Goal: Transaction & Acquisition: Purchase product/service

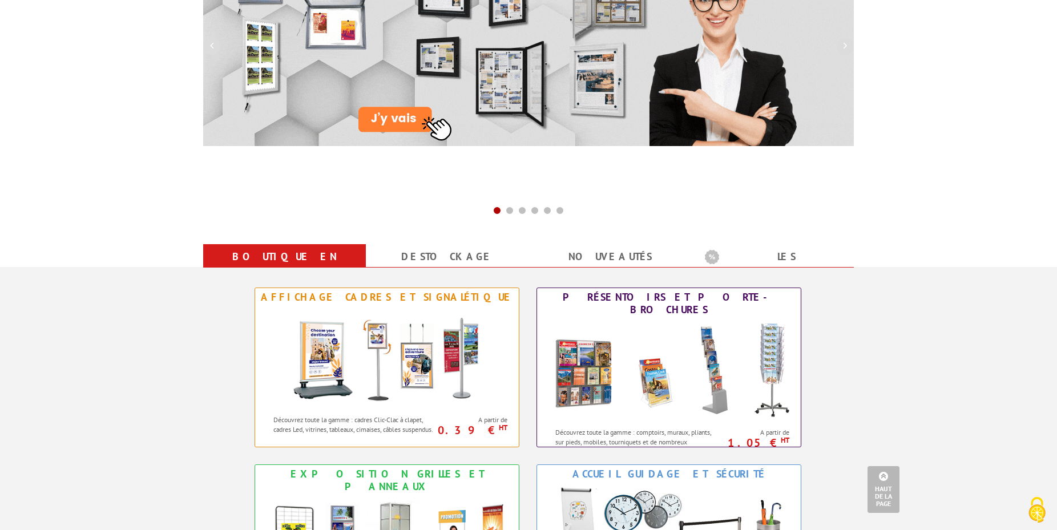
scroll to position [407, 0]
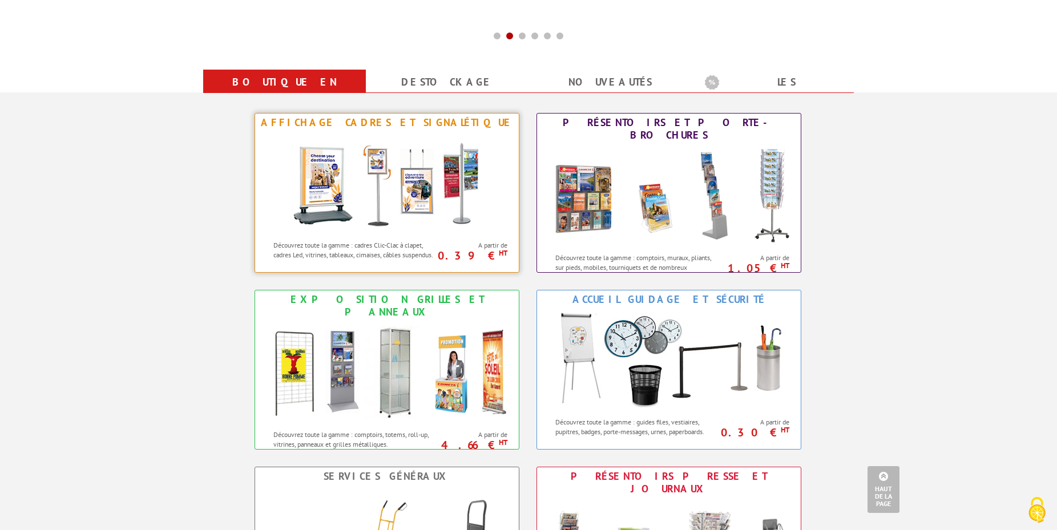
click at [417, 196] on img at bounding box center [386, 183] width 211 height 103
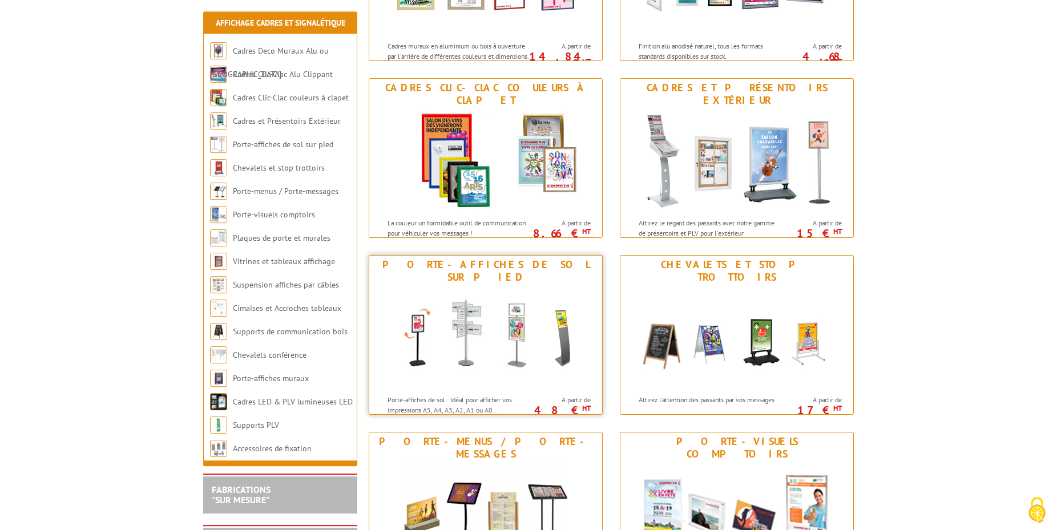
scroll to position [291, 0]
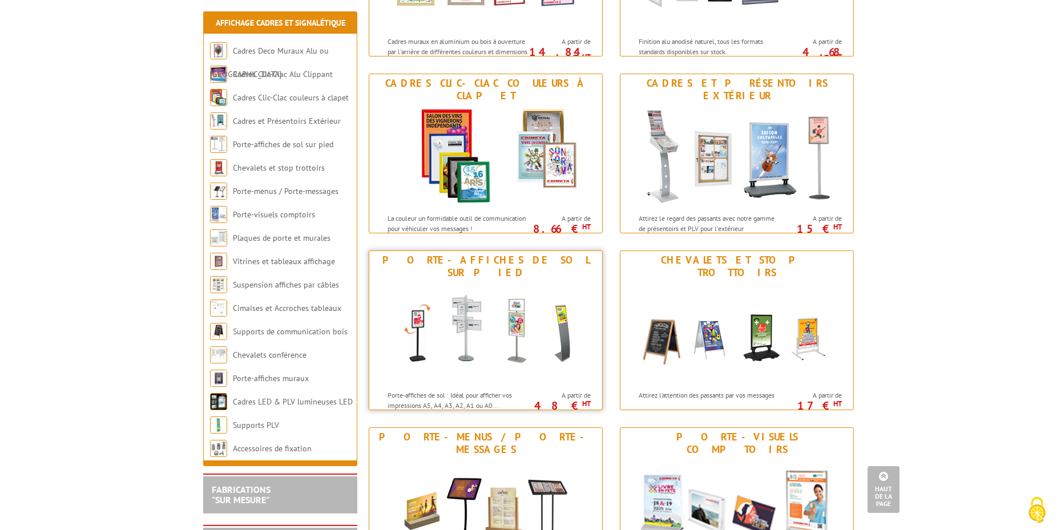
click at [520, 357] on img at bounding box center [485, 333] width 211 height 103
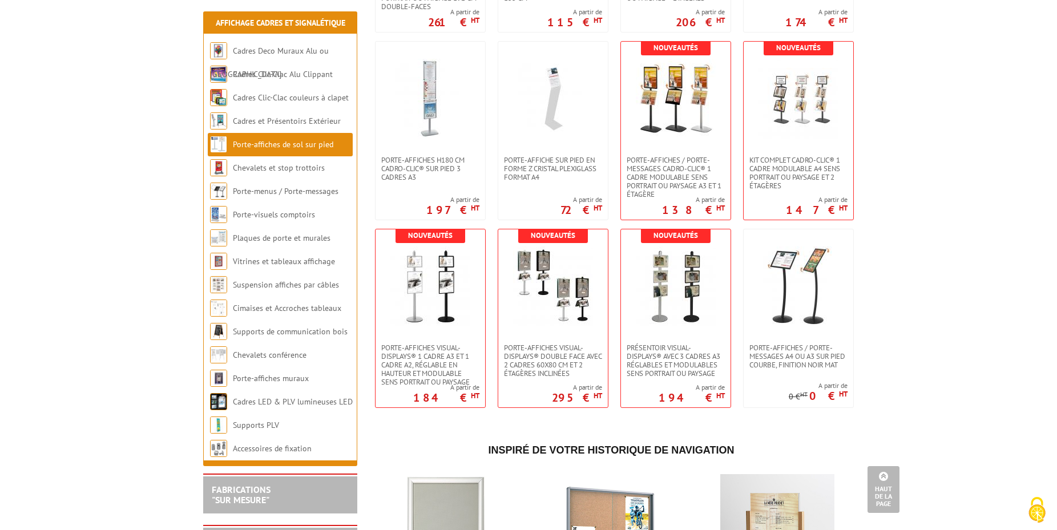
scroll to position [2037, 0]
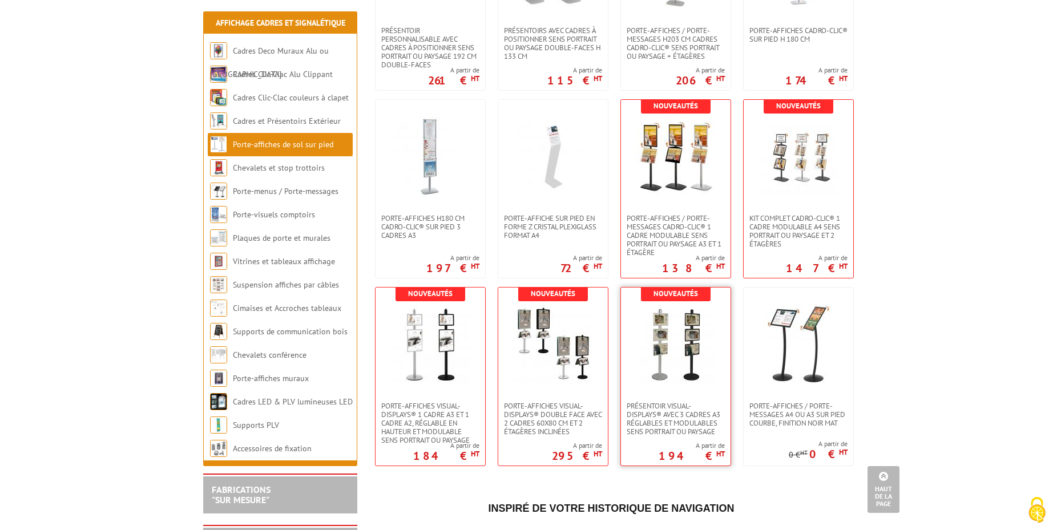
click at [676, 365] on img at bounding box center [676, 345] width 80 height 80
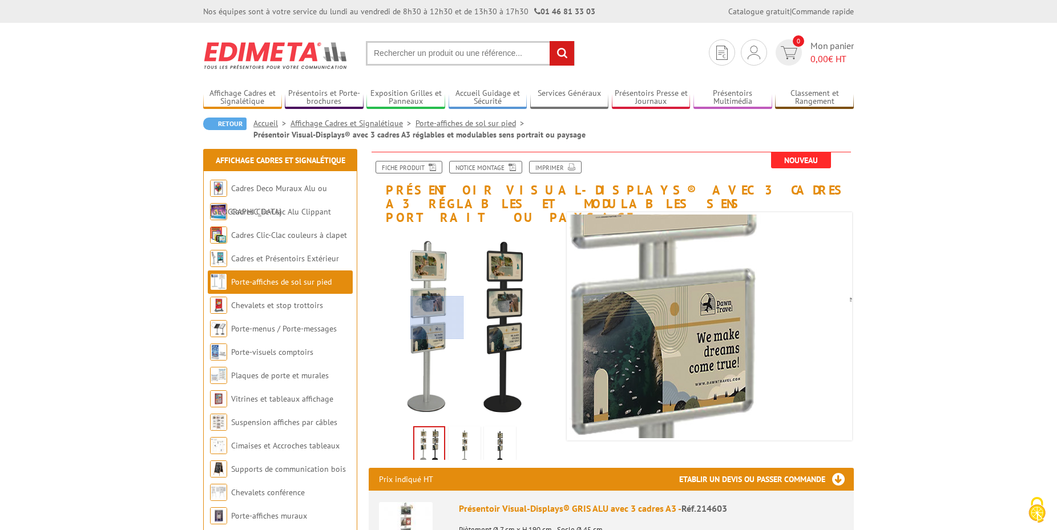
click at [437, 318] on div at bounding box center [437, 317] width 54 height 43
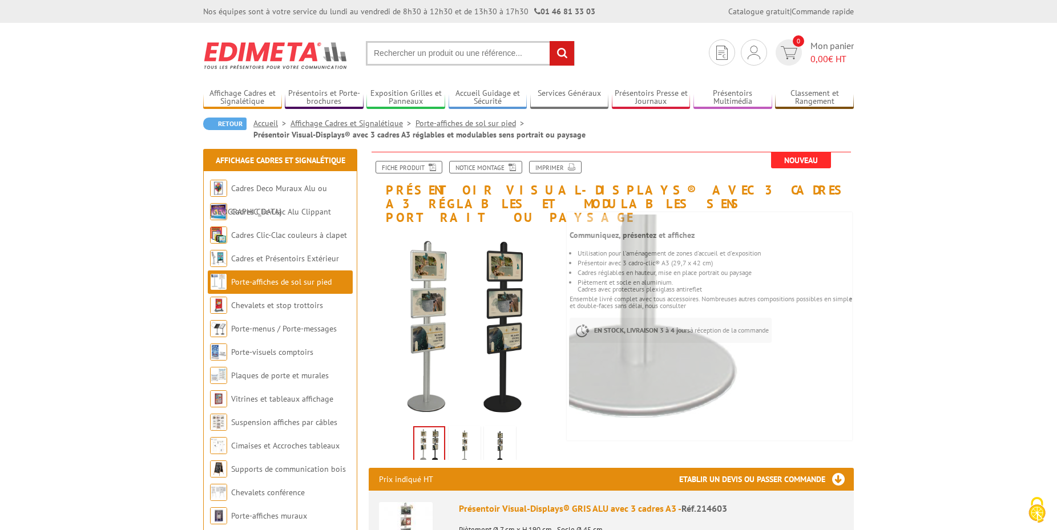
click at [435, 430] on img at bounding box center [429, 444] width 30 height 35
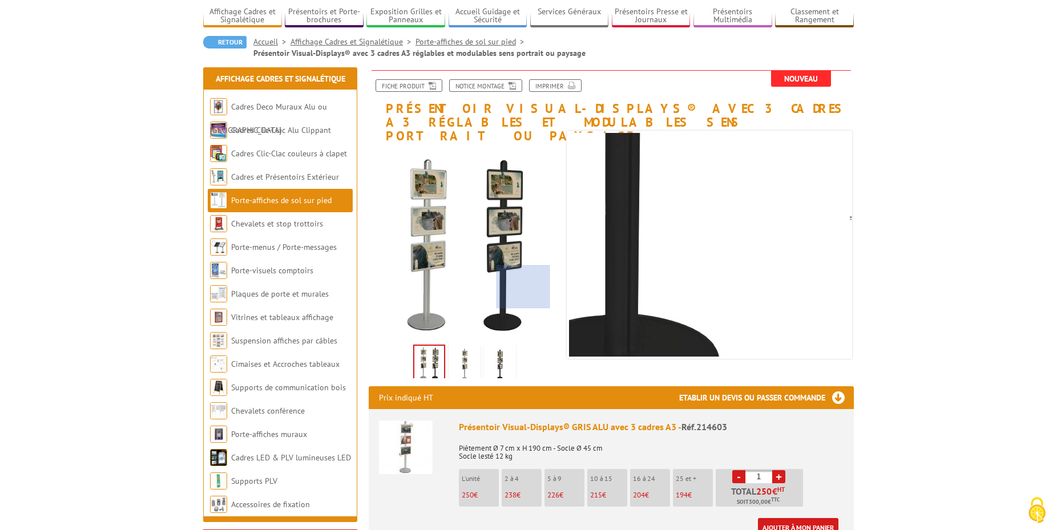
scroll to position [116, 0]
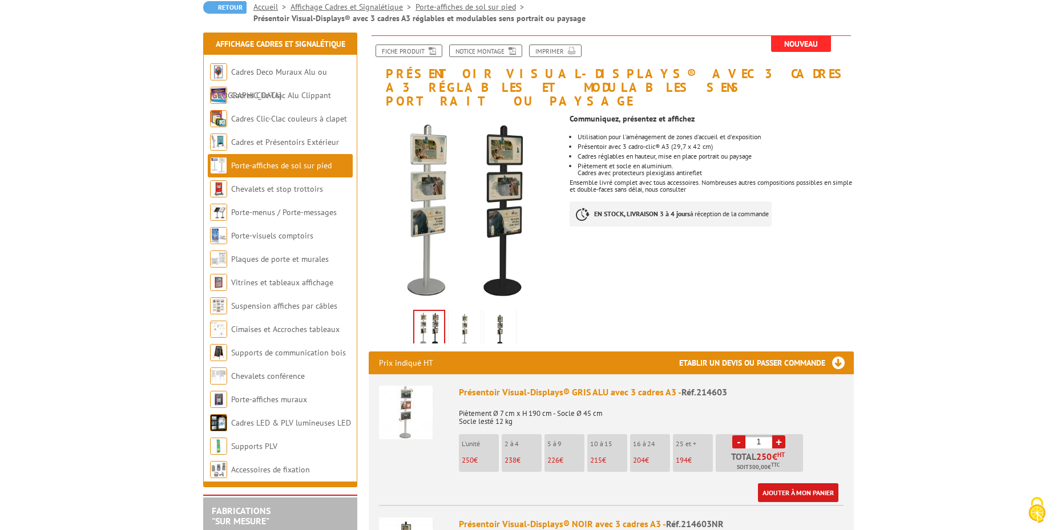
click at [411, 402] on img at bounding box center [406, 413] width 54 height 54
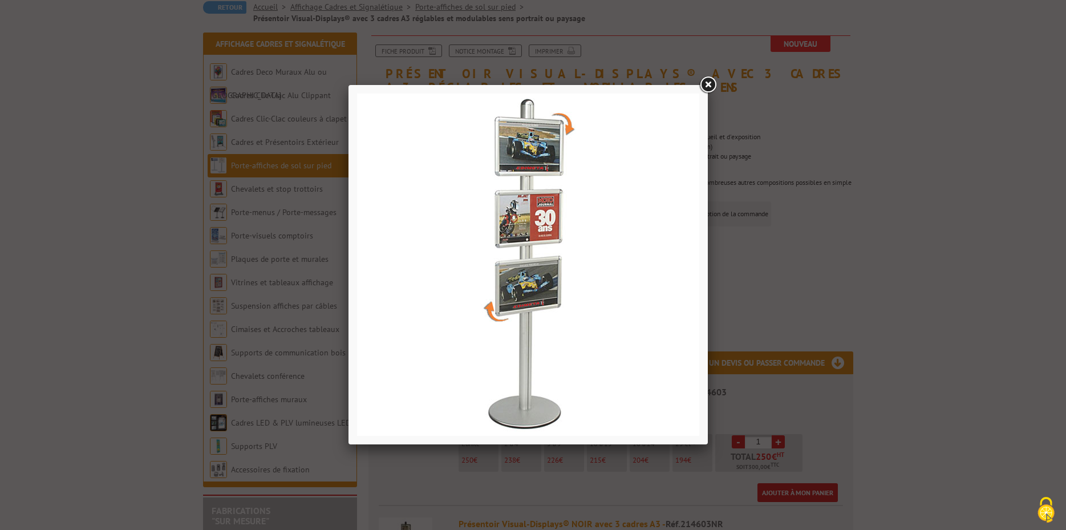
click at [711, 84] on link at bounding box center [708, 85] width 21 height 21
